Goal: Find specific page/section: Find specific page/section

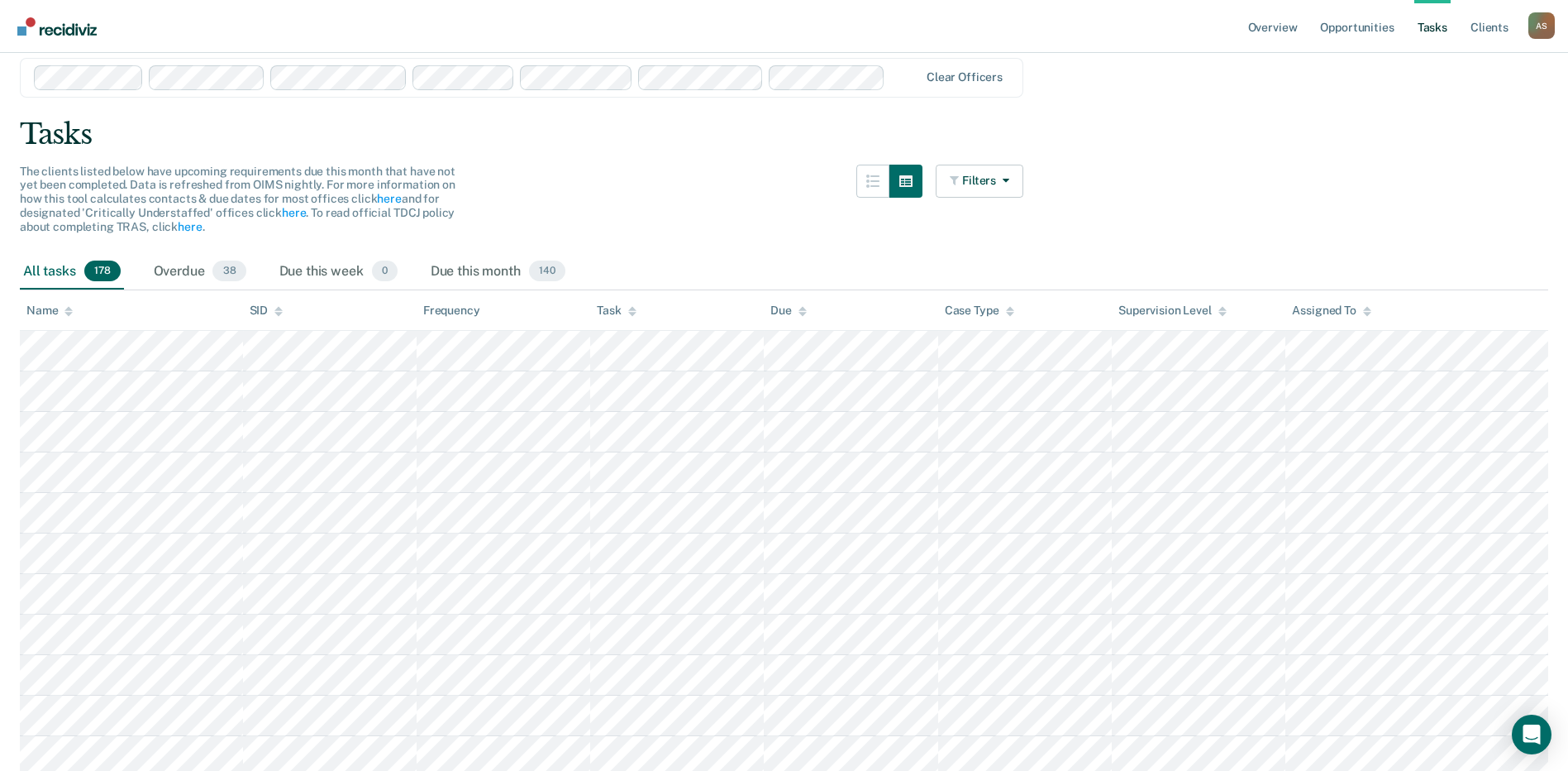
scroll to position [83, 0]
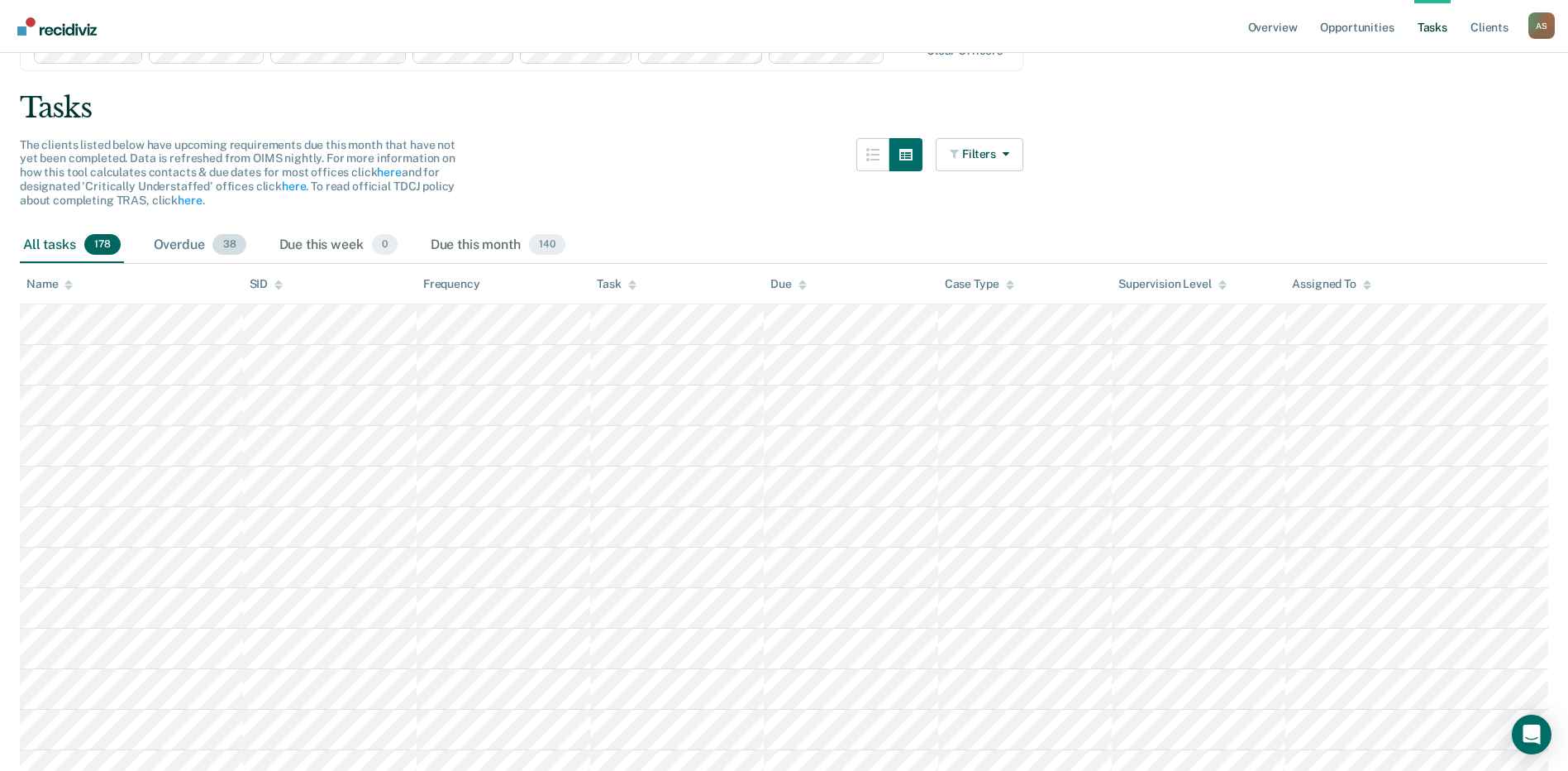
click at [185, 241] on div "Overdue 38" at bounding box center [199, 246] width 99 height 37
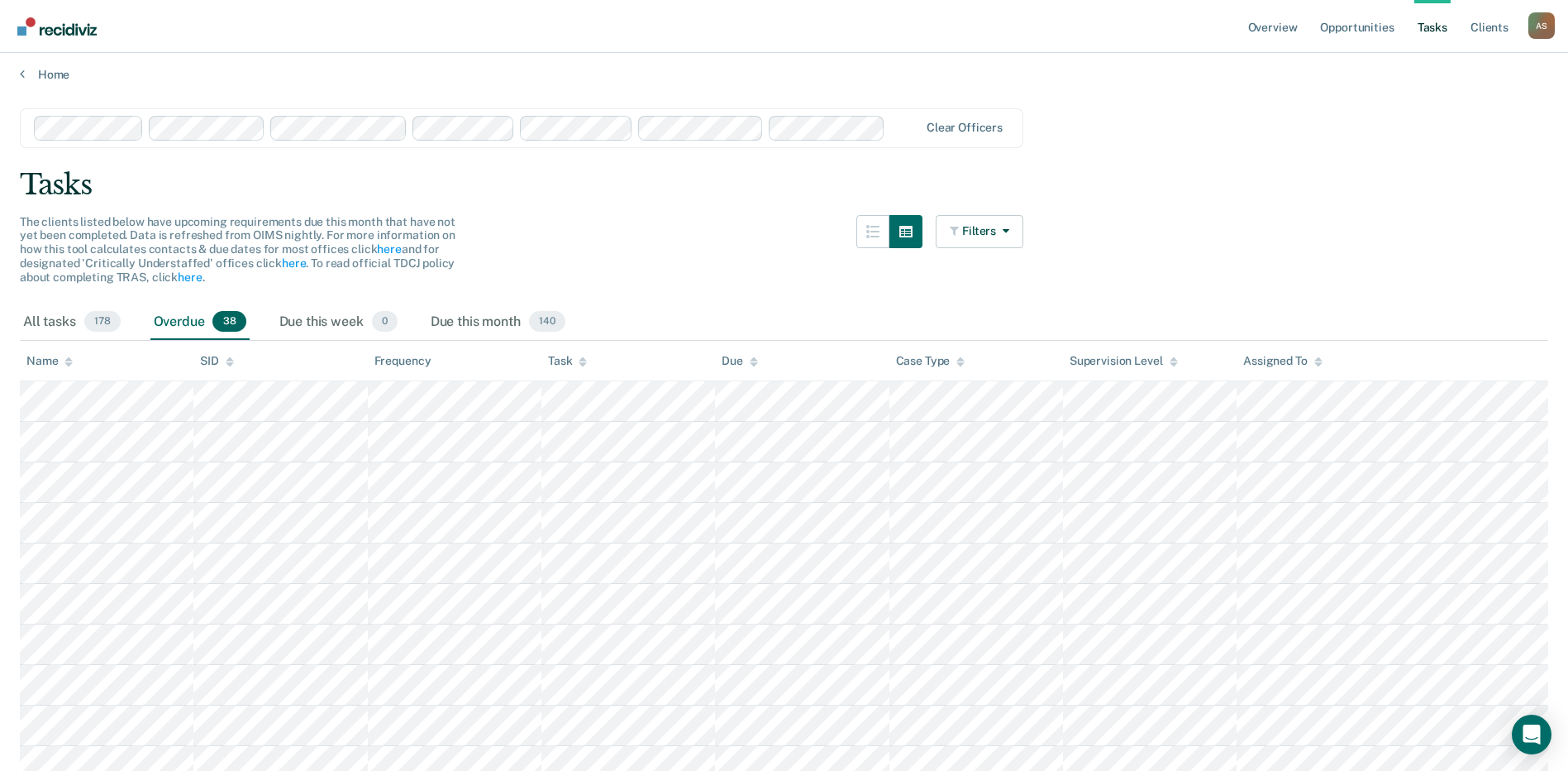
scroll to position [0, 0]
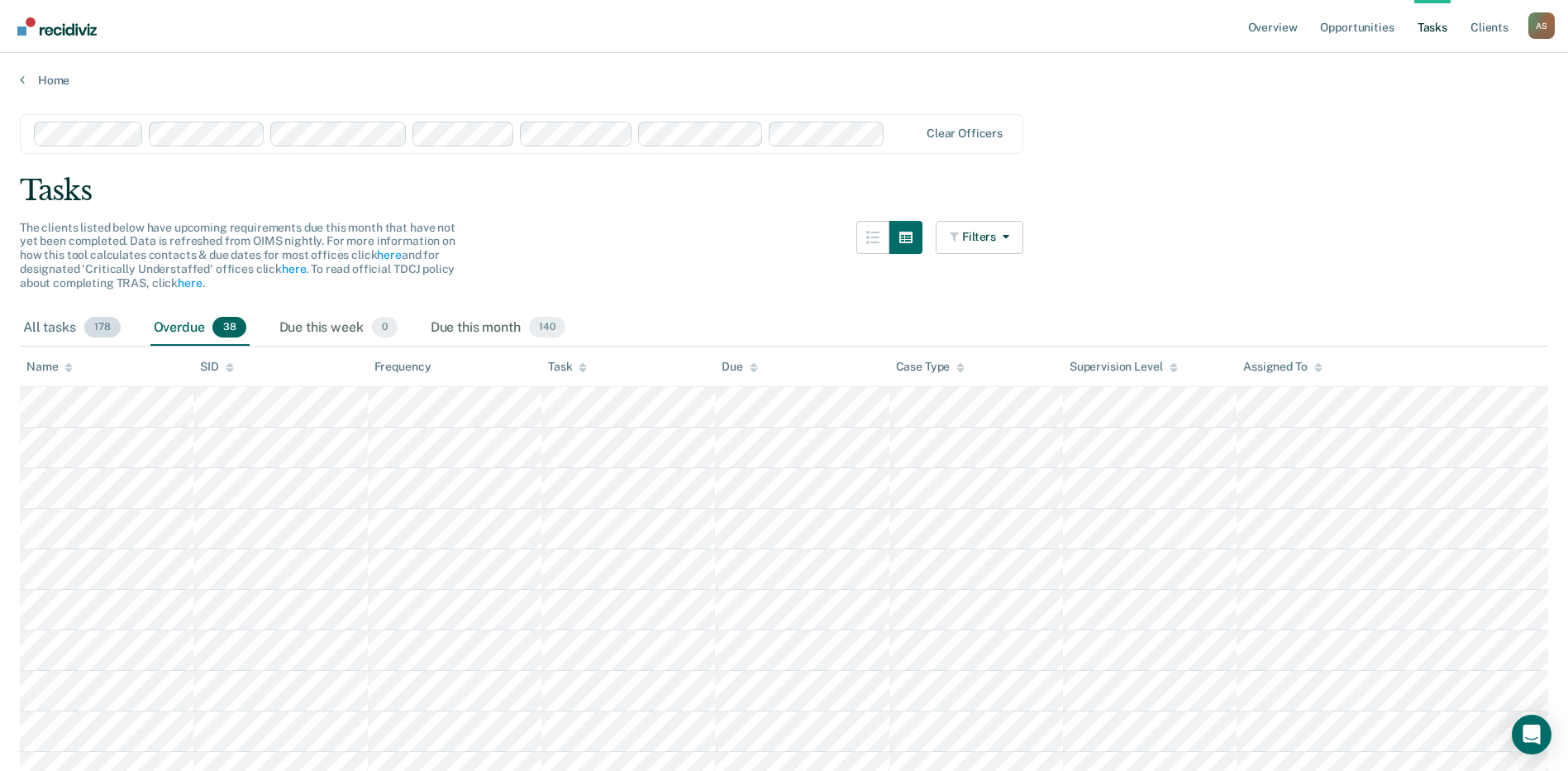
click at [60, 324] on div "All tasks 178" at bounding box center [72, 329] width 104 height 37
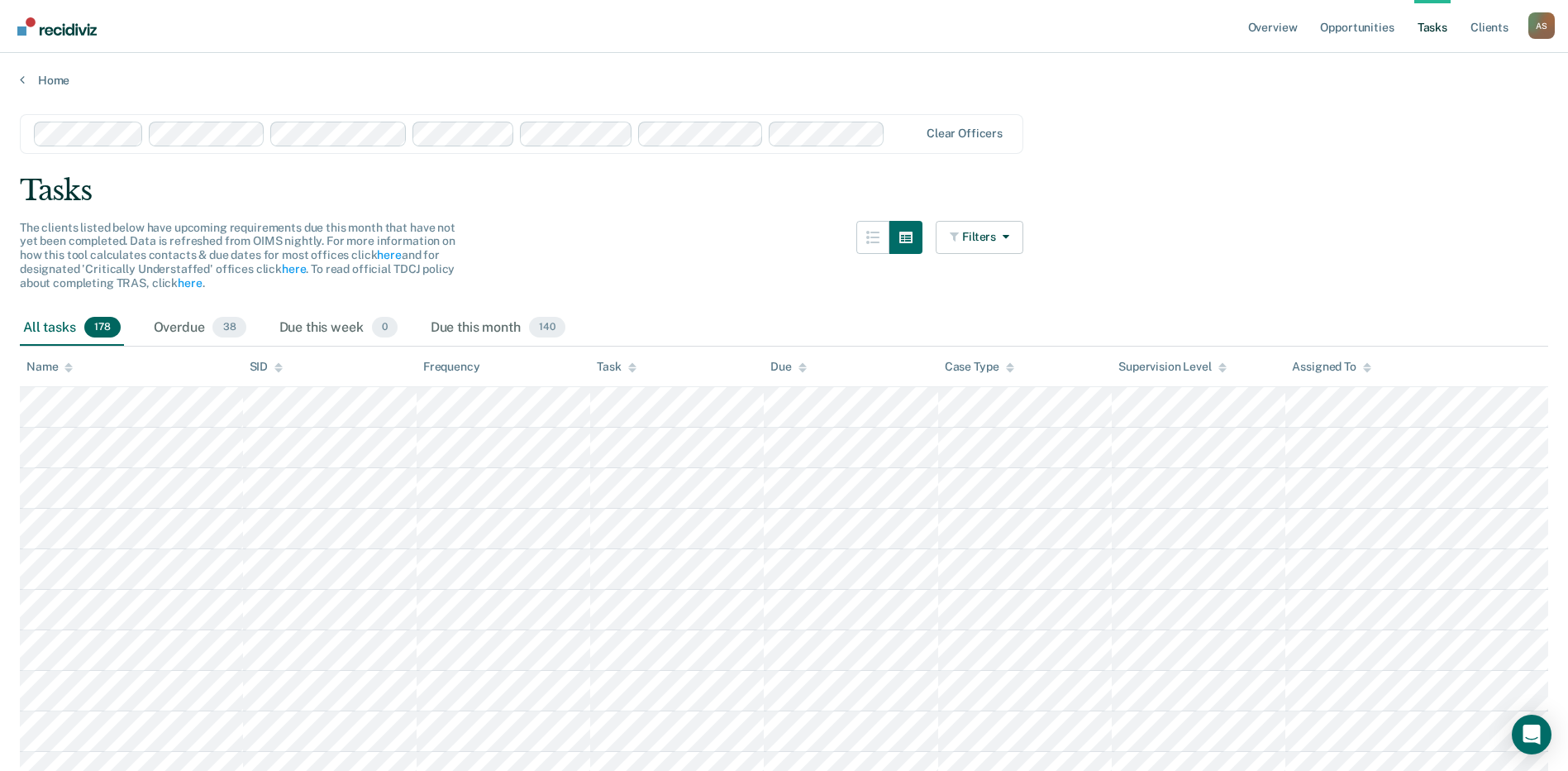
click at [1367, 367] on icon at bounding box center [1367, 367] width 8 height 11
click at [1351, 30] on link "Opportunities" at bounding box center [1357, 26] width 80 height 53
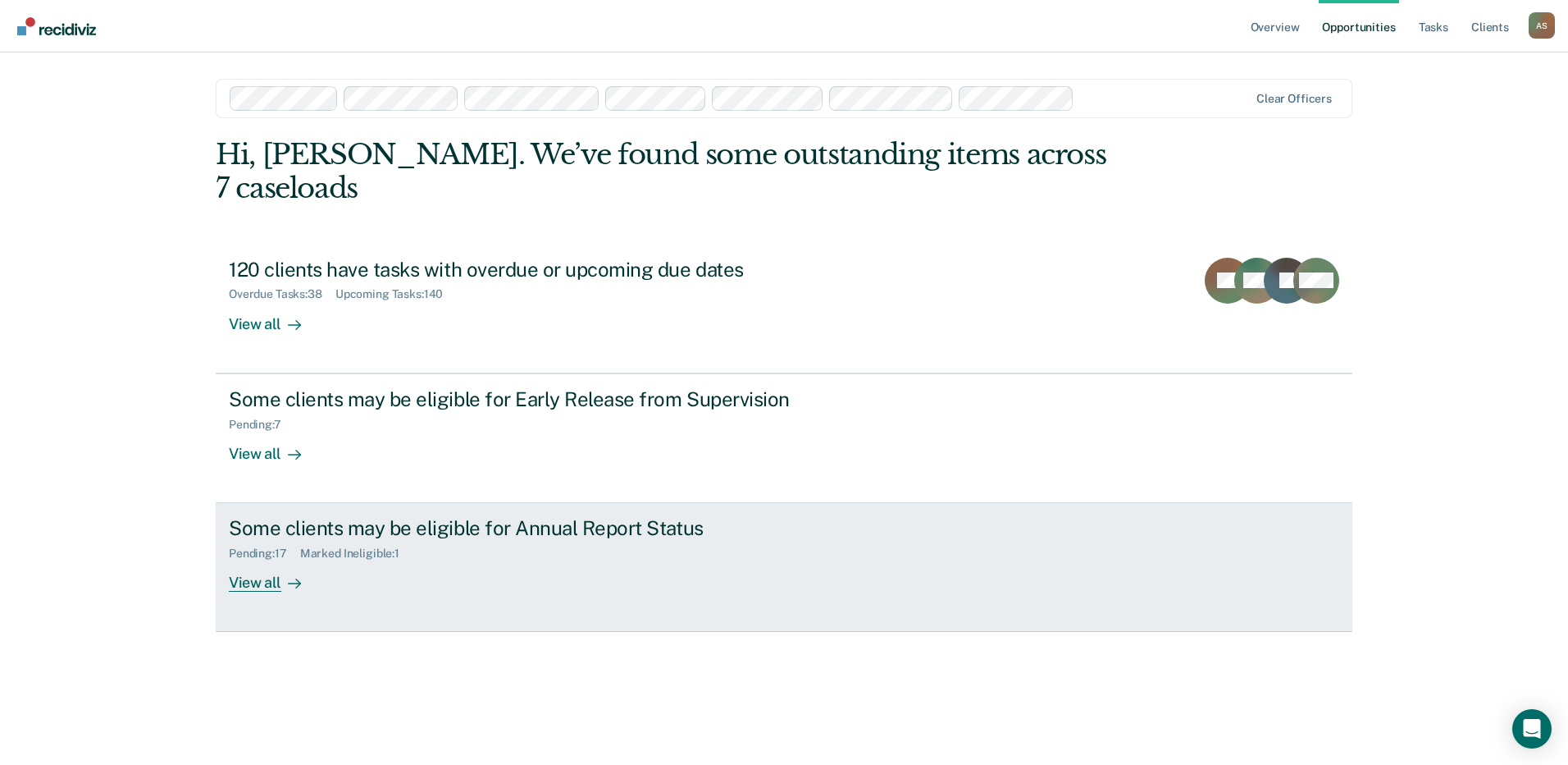
click at [250, 561] on div "View all" at bounding box center [275, 576] width 92 height 32
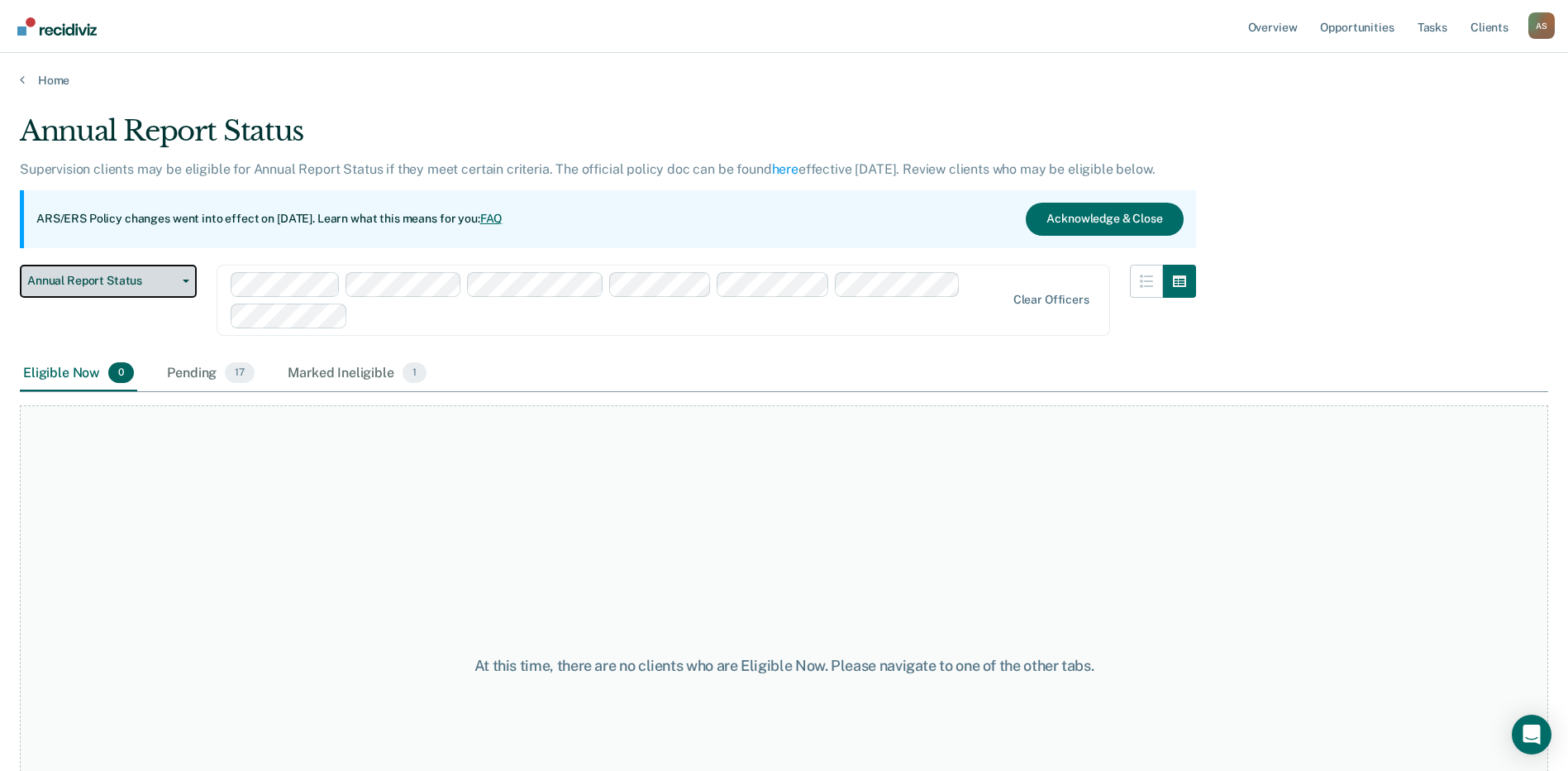
click at [123, 271] on button "Annual Report Status" at bounding box center [108, 281] width 177 height 33
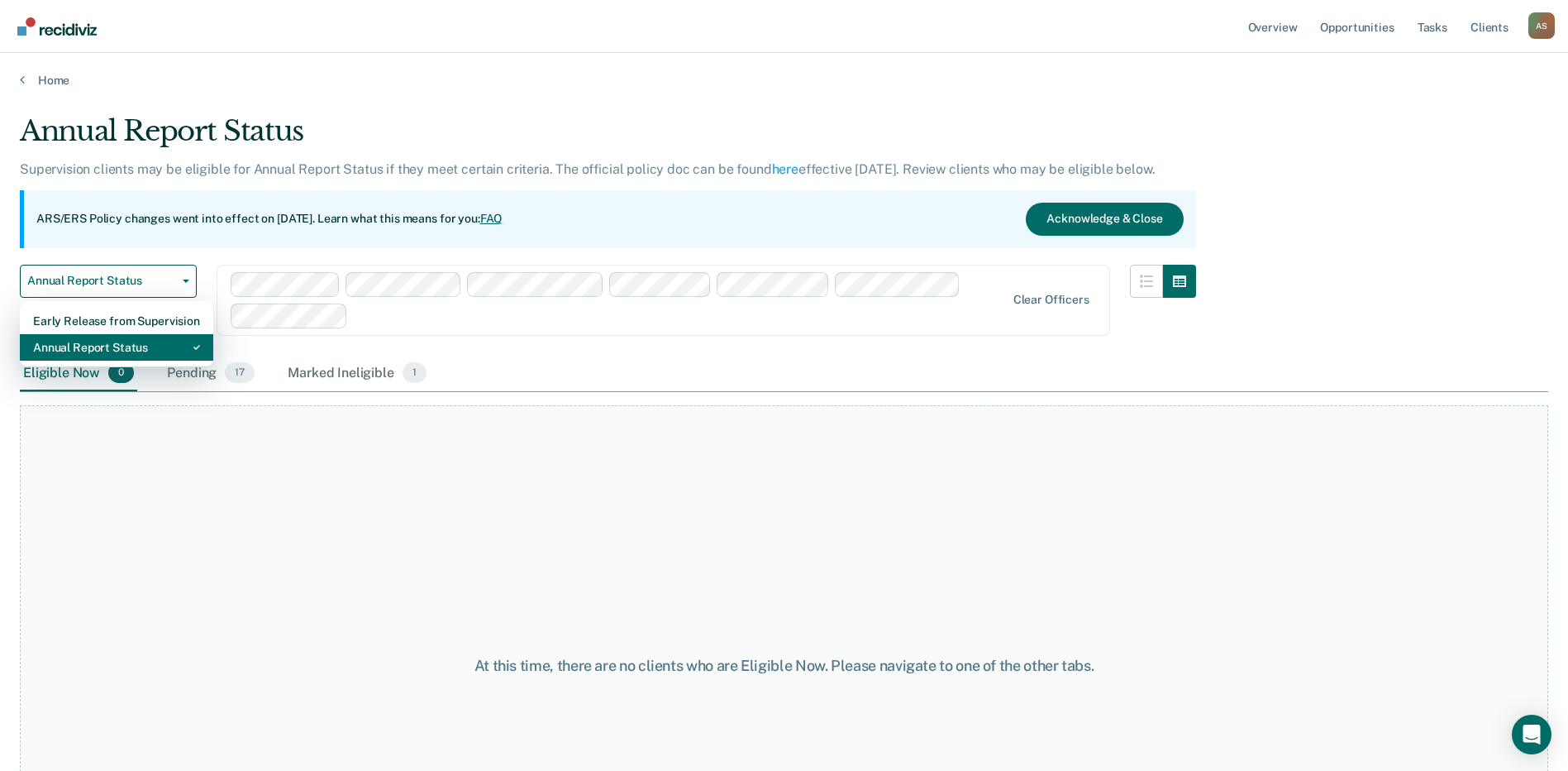
click at [113, 345] on div "Annual Report Status" at bounding box center [117, 347] width 167 height 27
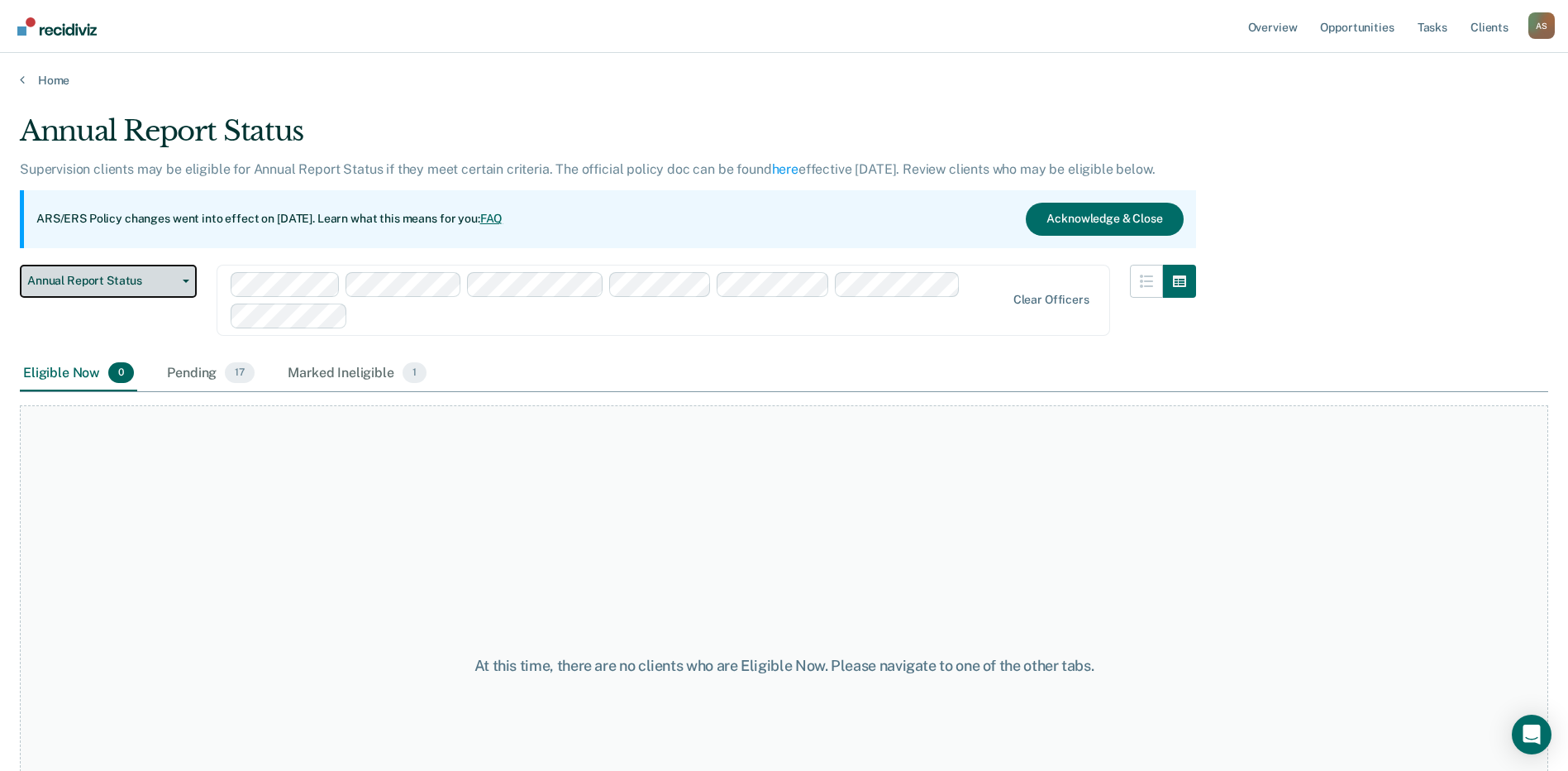
click at [138, 288] on span "Annual Report Status" at bounding box center [102, 280] width 148 height 14
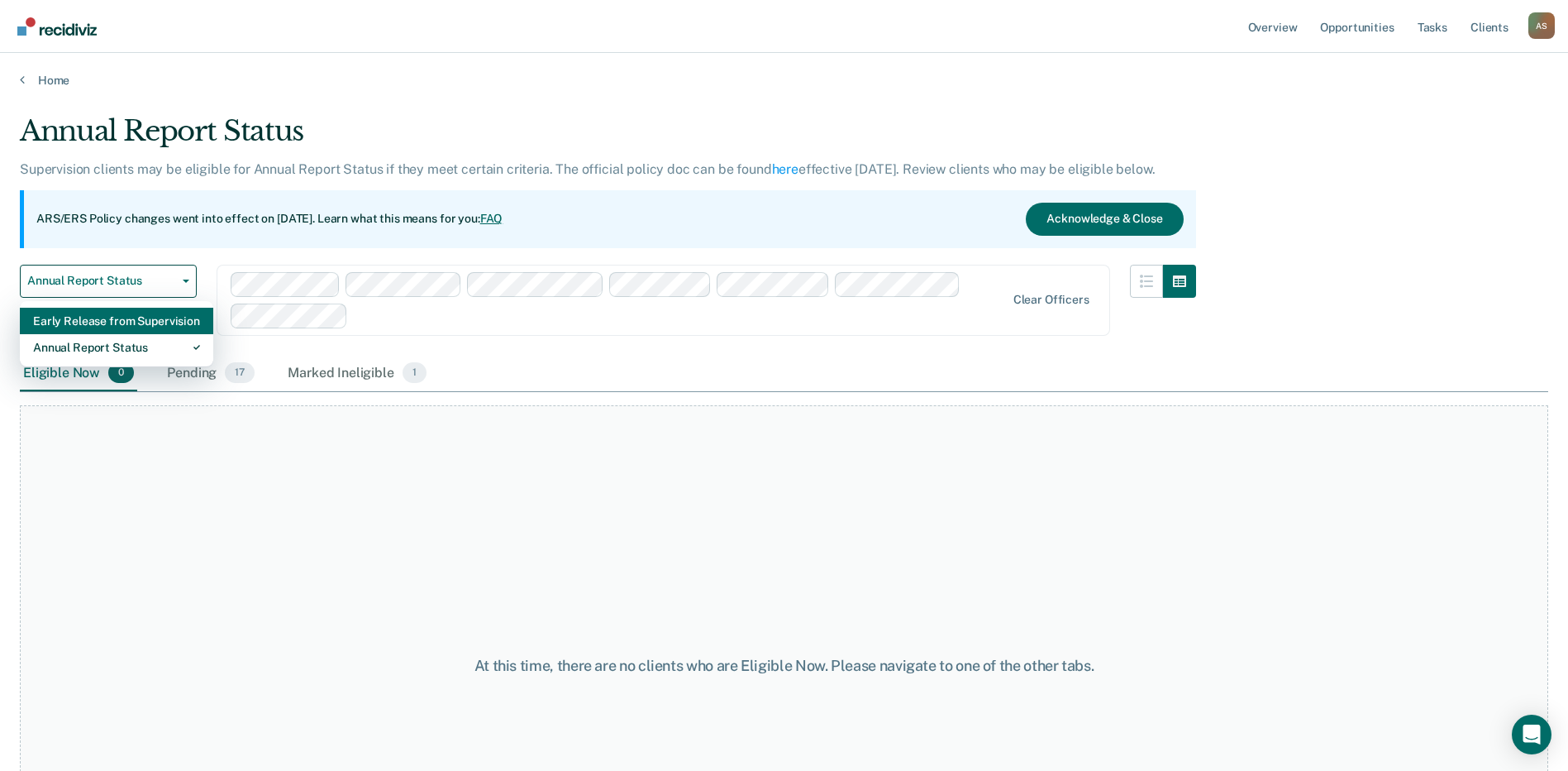
click at [139, 324] on div "Early Release from Supervision" at bounding box center [117, 321] width 167 height 27
